Goal: Task Accomplishment & Management: Manage account settings

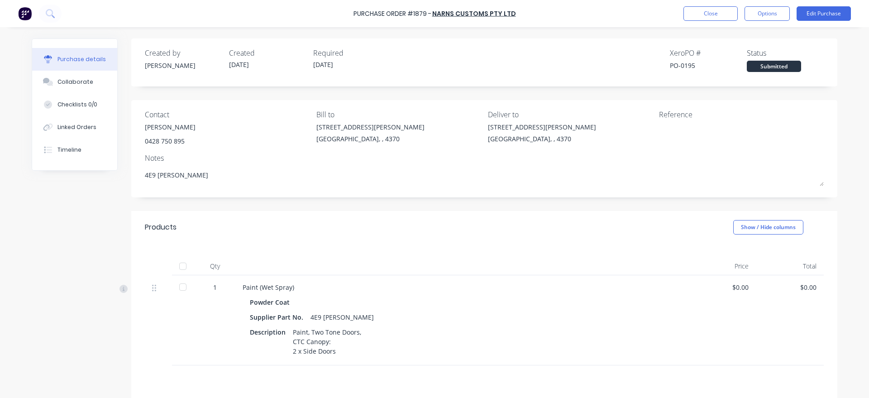
click at [694, 17] on button "Close" at bounding box center [710, 13] width 54 height 14
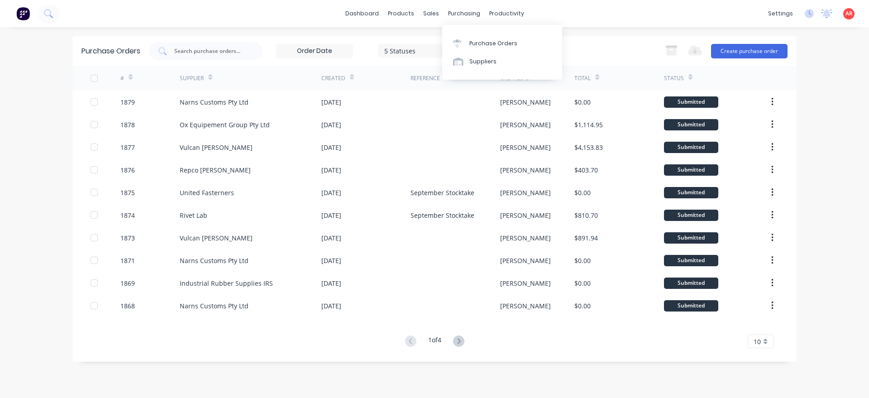
click at [471, 29] on div "Purchase Orders Suppliers" at bounding box center [502, 52] width 120 height 55
click at [475, 48] on link "Purchase Orders" at bounding box center [502, 43] width 120 height 18
click at [203, 45] on div at bounding box center [205, 51] width 113 height 18
type input "1869"
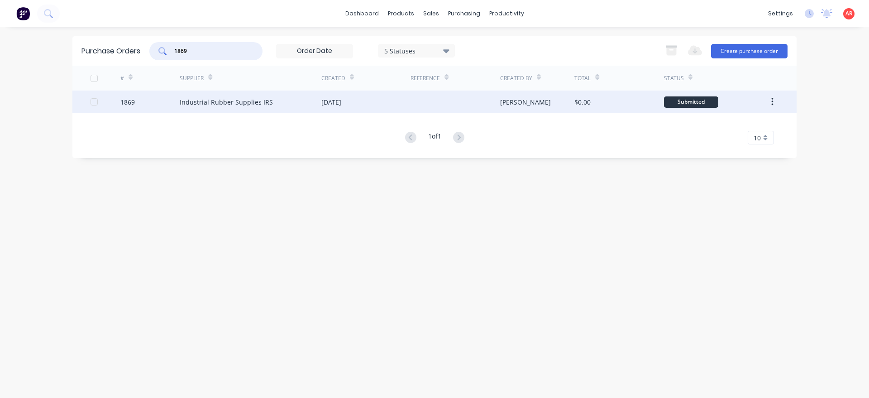
click at [233, 107] on div "Industrial Rubber Supplies IRS" at bounding box center [251, 102] width 142 height 23
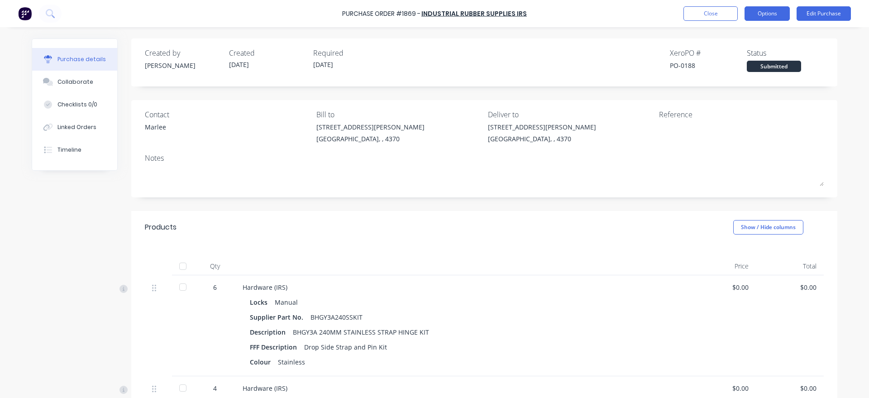
click at [769, 19] on button "Options" at bounding box center [766, 13] width 45 height 14
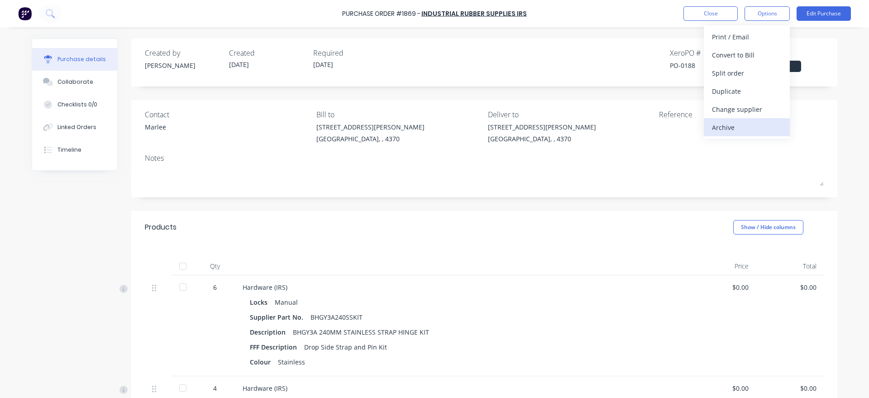
click at [754, 125] on div "Archive" at bounding box center [747, 127] width 70 height 13
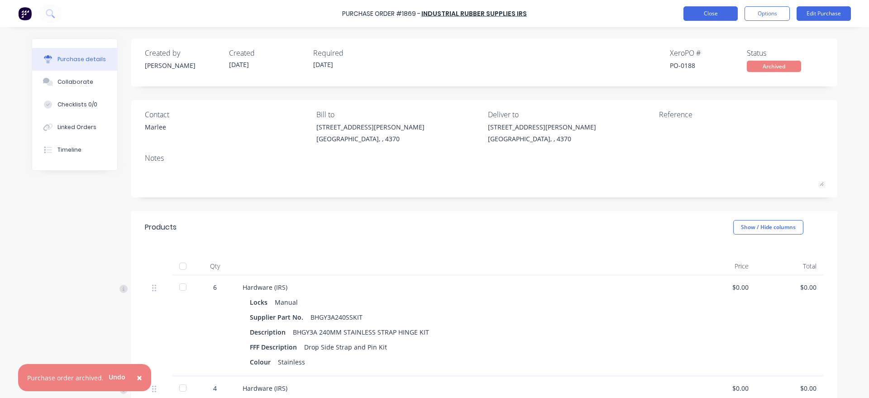
click at [723, 19] on button "Close" at bounding box center [710, 13] width 54 height 14
